Goal: Task Accomplishment & Management: Complete application form

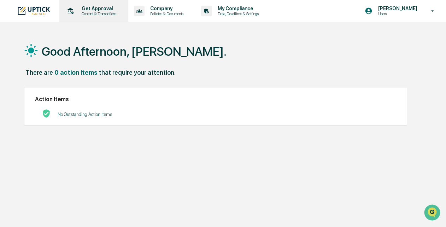
click at [92, 14] on p "Content & Transactions" at bounding box center [98, 13] width 44 height 5
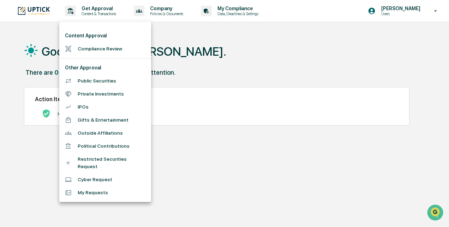
click at [97, 47] on li "Compliance Review" at bounding box center [105, 48] width 92 height 13
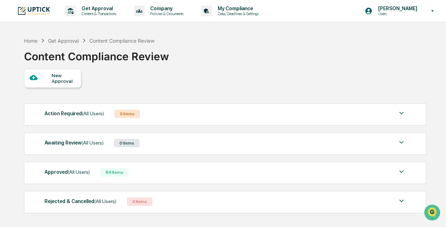
click at [57, 76] on div "New Approval" at bounding box center [64, 78] width 24 height 11
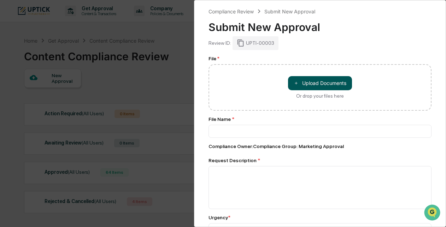
click at [308, 80] on button "＋ Upload Documents" at bounding box center [320, 83] width 64 height 14
type input "**********"
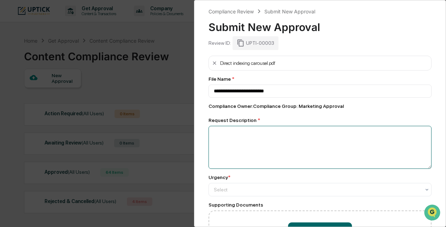
click at [244, 148] on textarea at bounding box center [319, 147] width 223 height 43
paste textarea "**********"
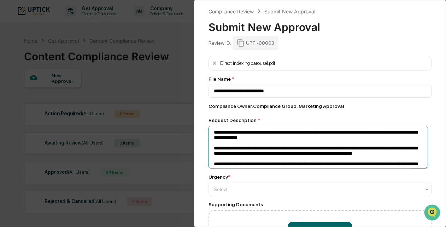
scroll to position [67, 0]
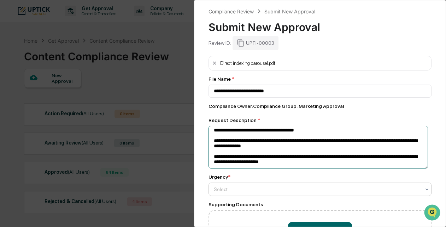
type textarea "**********"
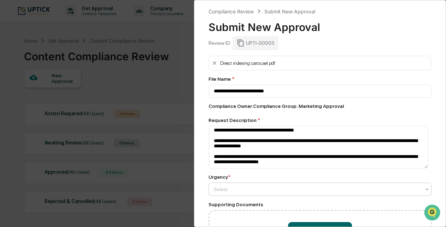
click at [235, 192] on div at bounding box center [317, 189] width 207 height 7
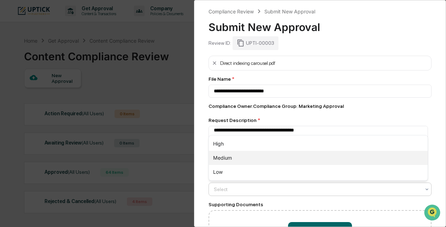
click at [235, 164] on div "Medium" at bounding box center [318, 158] width 219 height 14
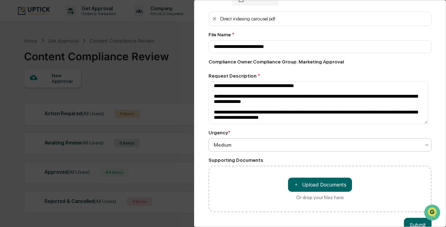
scroll to position [65, 0]
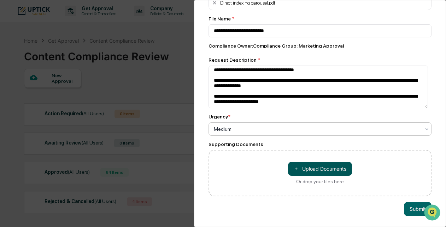
click at [325, 167] on button "＋ Upload Documents" at bounding box center [320, 169] width 64 height 14
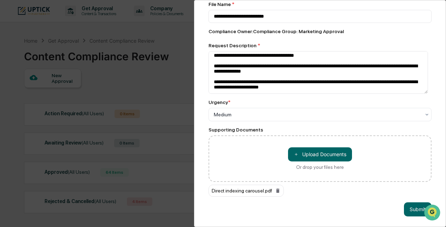
scroll to position [80, 0]
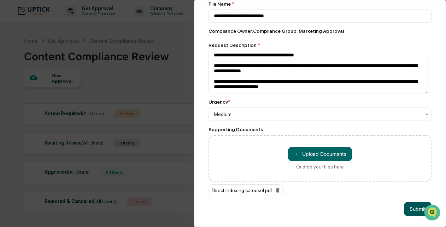
click at [415, 204] on button "Submit" at bounding box center [417, 209] width 28 height 14
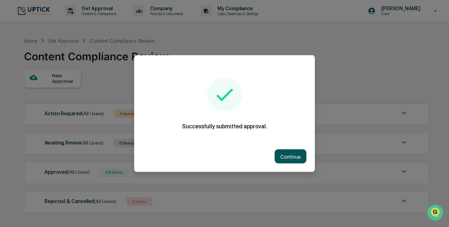
click at [291, 157] on button "Continue" at bounding box center [291, 157] width 32 height 14
